Goal: Register for event/course

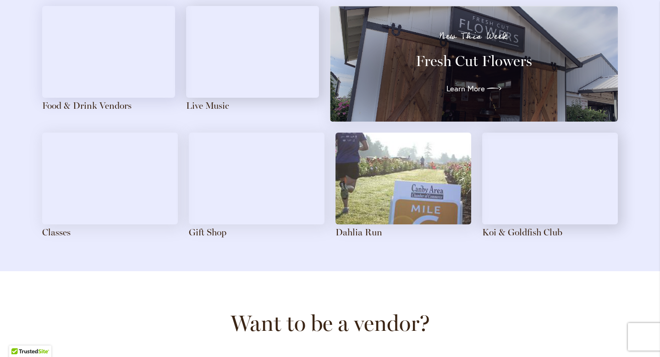
scroll to position [1053, 0]
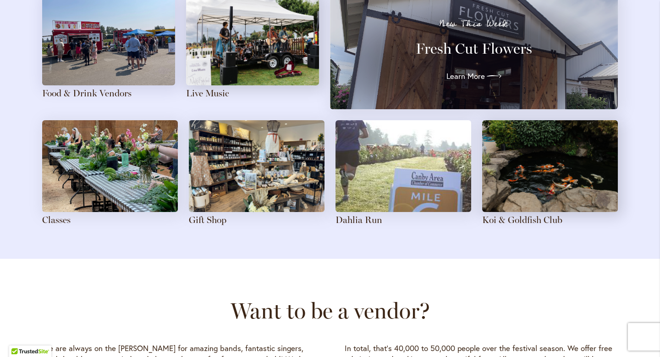
click at [146, 161] on img at bounding box center [110, 166] width 136 height 92
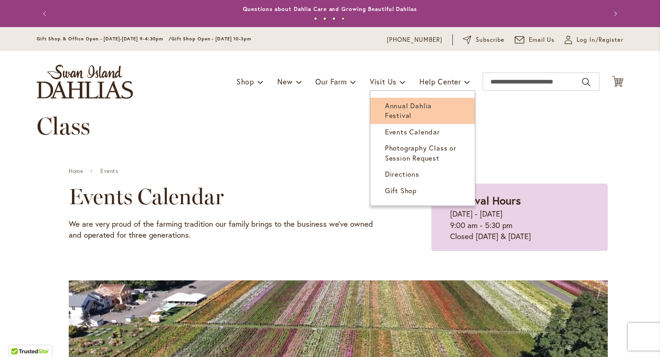
click at [400, 107] on span "Annual Dahlia Festival" at bounding box center [408, 110] width 47 height 19
